Goal: Navigation & Orientation: Find specific page/section

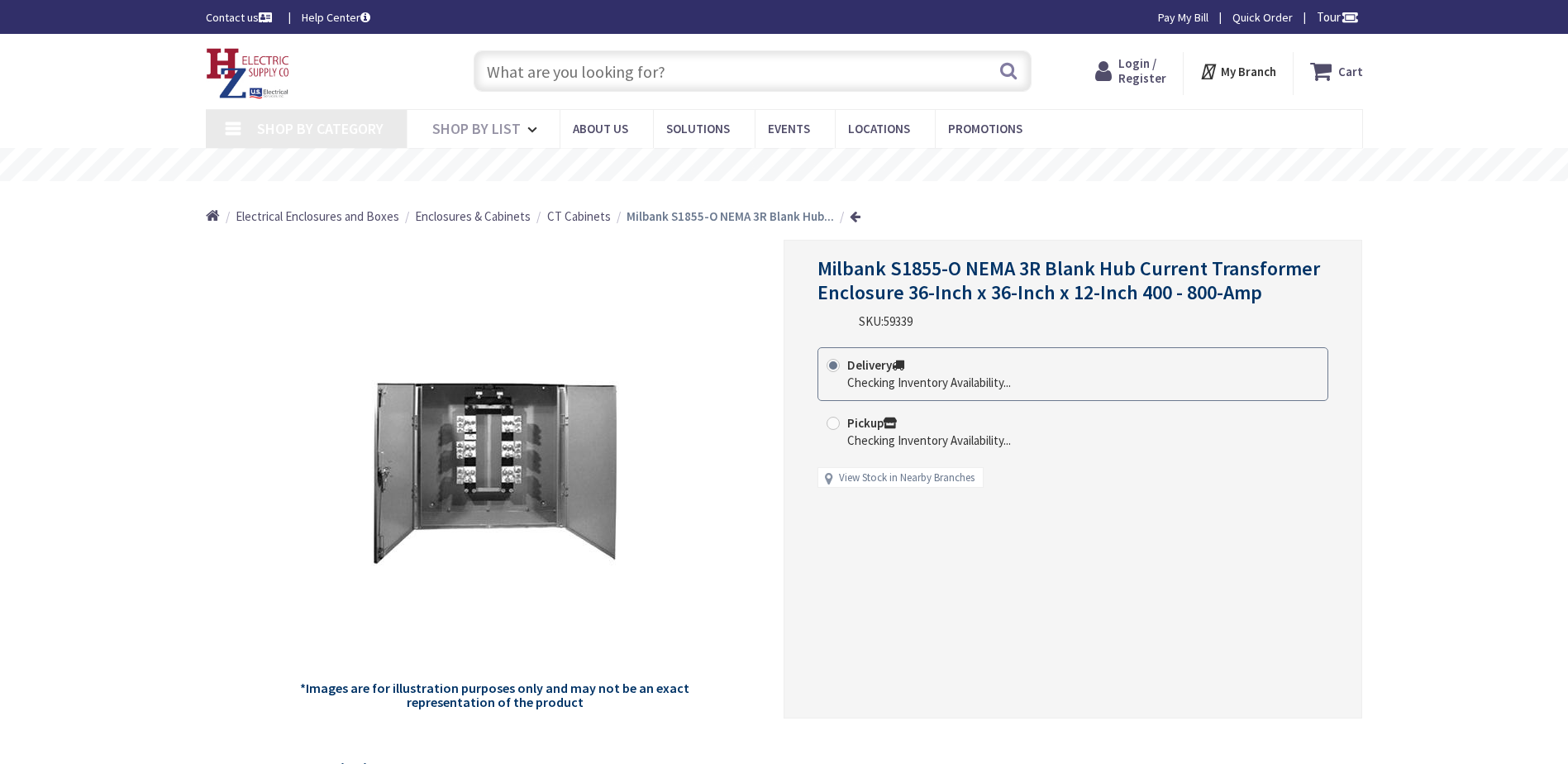
type input "[PERSON_NAME] [PERSON_NAME], [GEOGRAPHIC_DATA][STREET_ADDRESS][GEOGRAPHIC_DATA]"
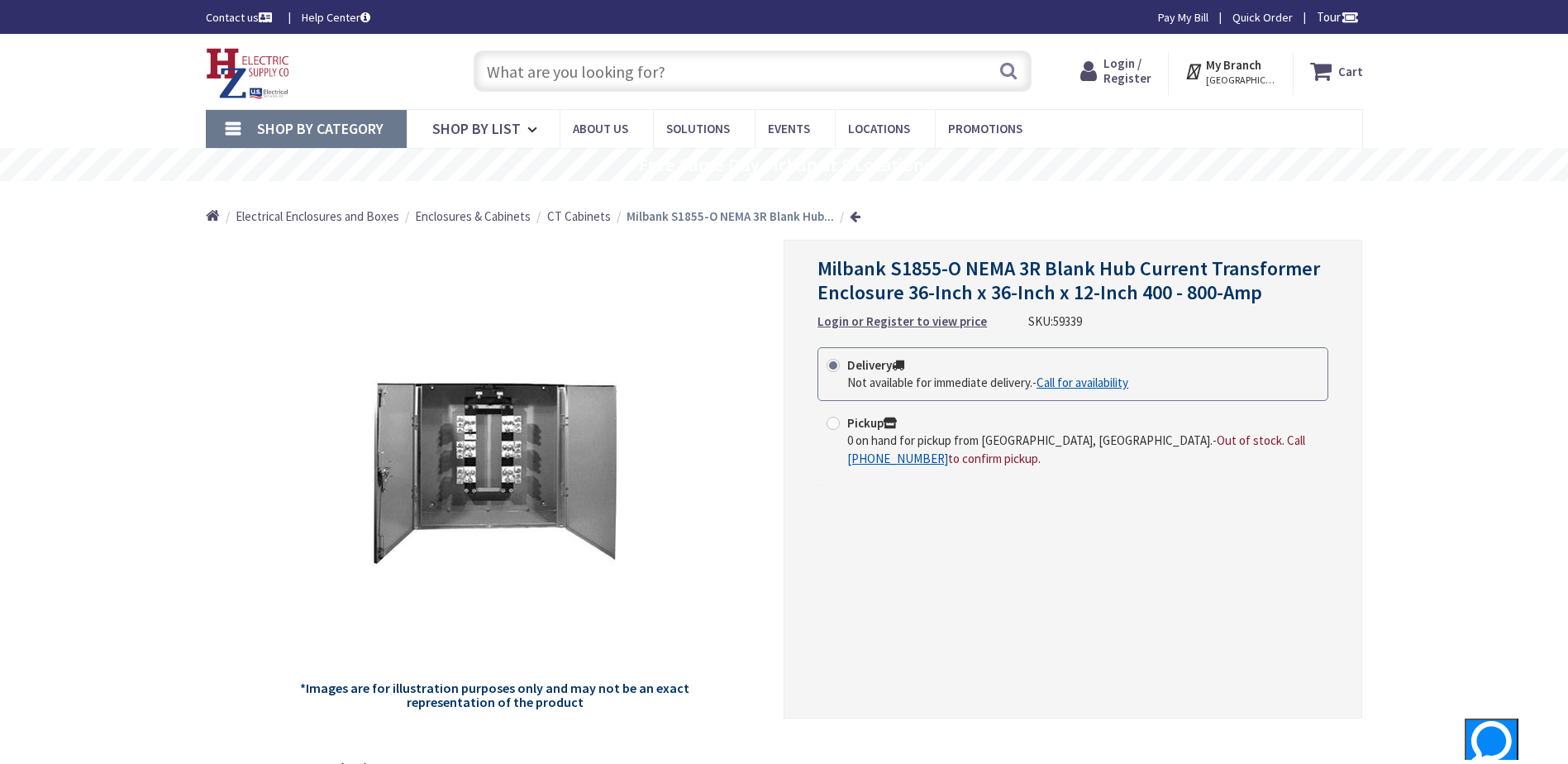
click at [565, 216] on span "CT Cabinets" at bounding box center [579, 216] width 64 height 16
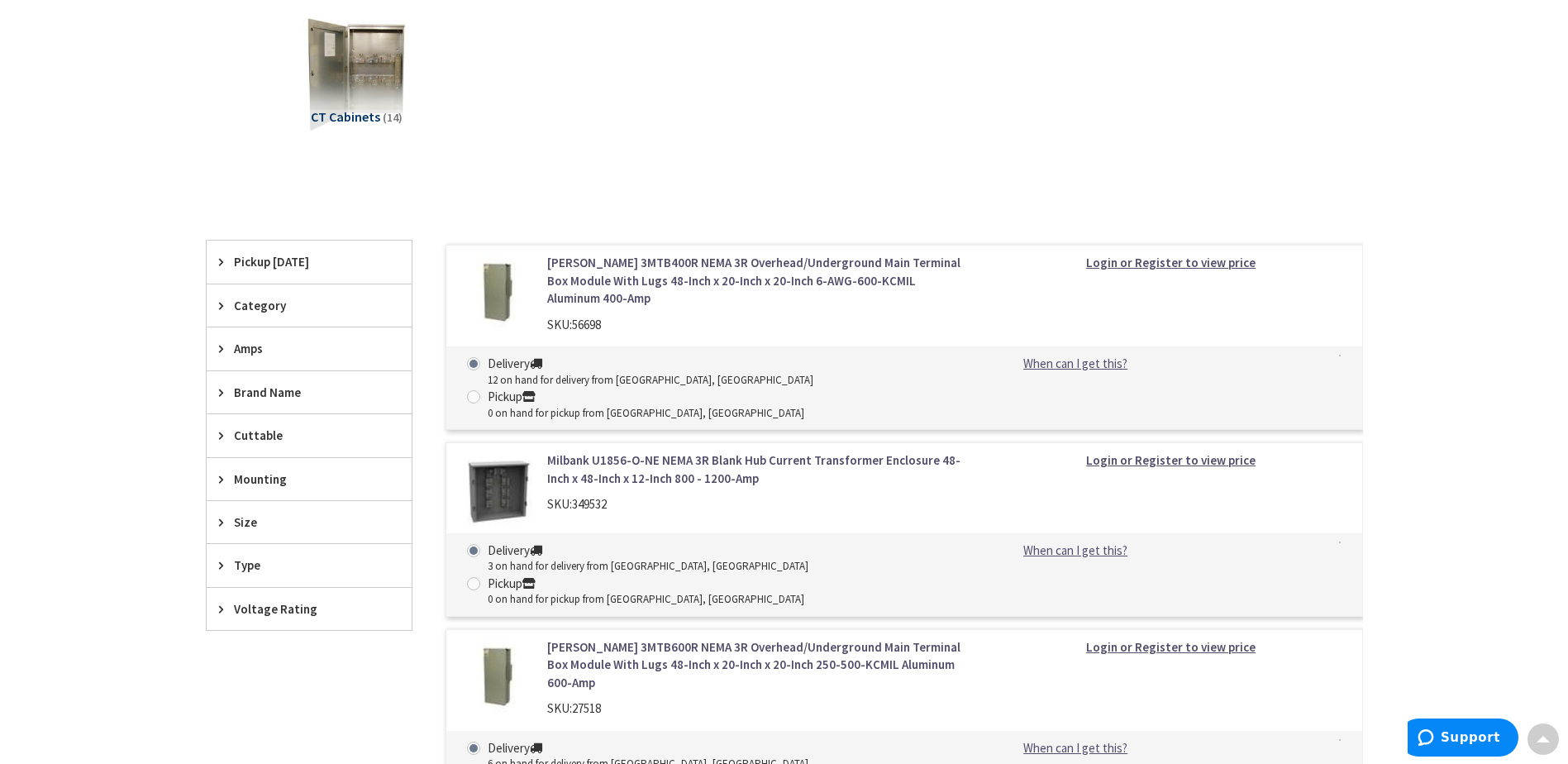
scroll to position [330, 0]
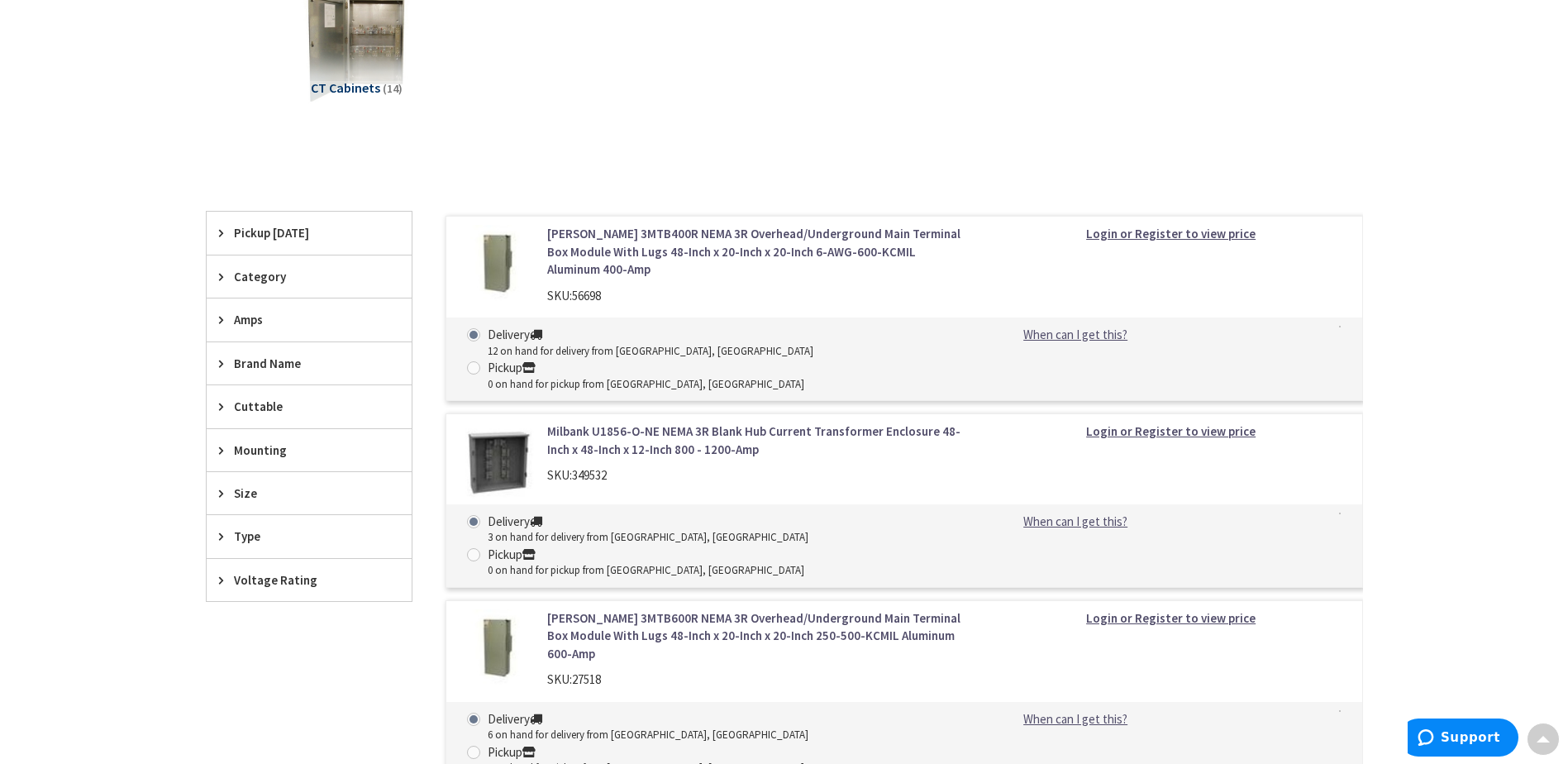
click at [268, 581] on span "Voltage Rating" at bounding box center [302, 580] width 135 height 18
click at [277, 698] on span "600 Volt Max" at bounding box center [309, 696] width 205 height 28
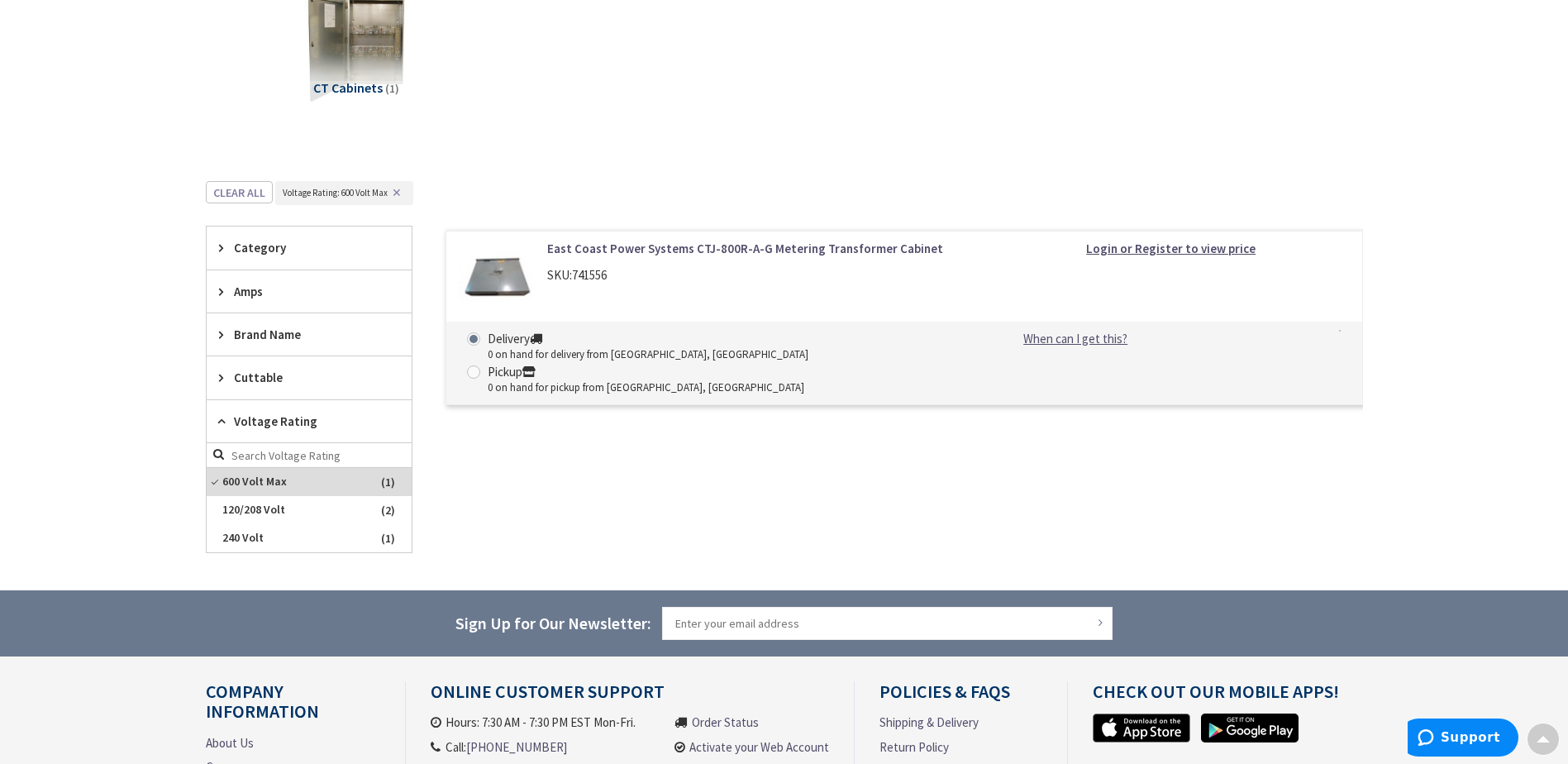
click at [727, 247] on link "East Coast Power Systems CTJ-800R-A-G Metering Transformer Cabinet" at bounding box center [758, 248] width 421 height 18
